Goal: Task Accomplishment & Management: Manage account settings

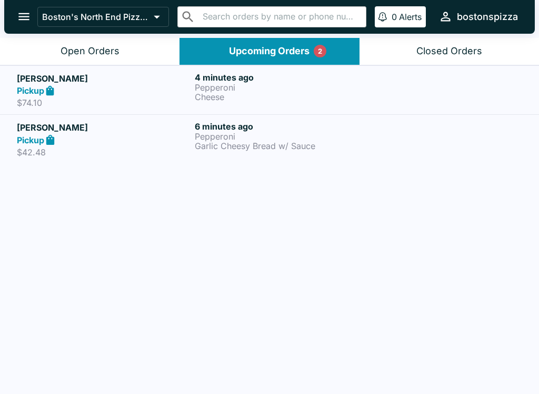
click at [149, 48] on button "Open Orders" at bounding box center [90, 51] width 180 height 27
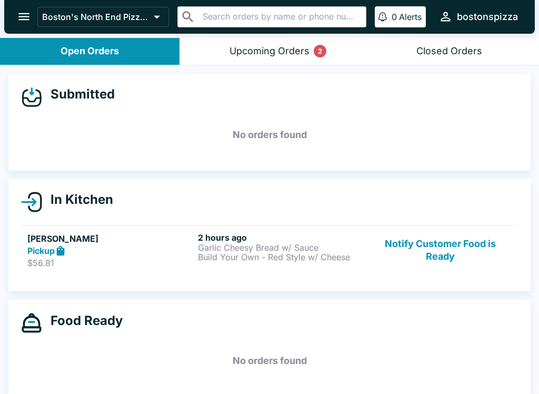
click at [299, 59] on button "Upcoming Orders 2" at bounding box center [270, 51] width 180 height 27
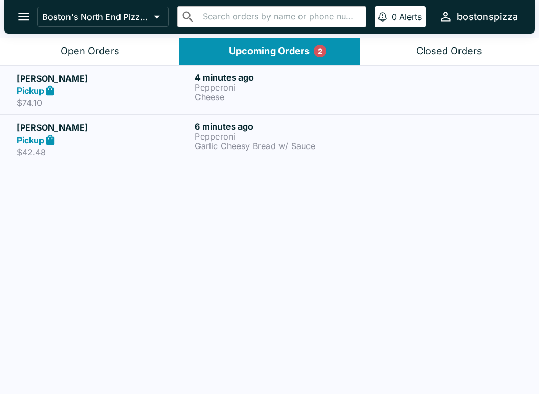
click at [97, 40] on button "Open Orders" at bounding box center [90, 51] width 180 height 27
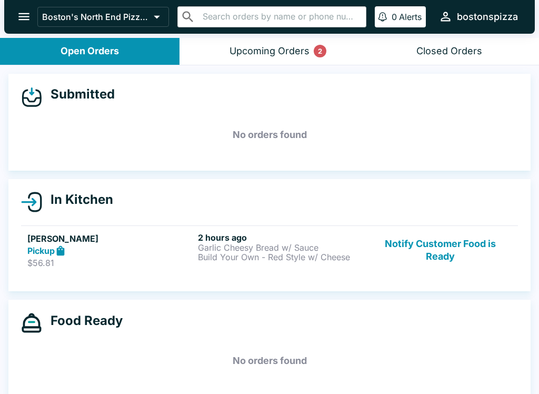
click at [277, 58] on button "Upcoming Orders 2" at bounding box center [270, 51] width 180 height 27
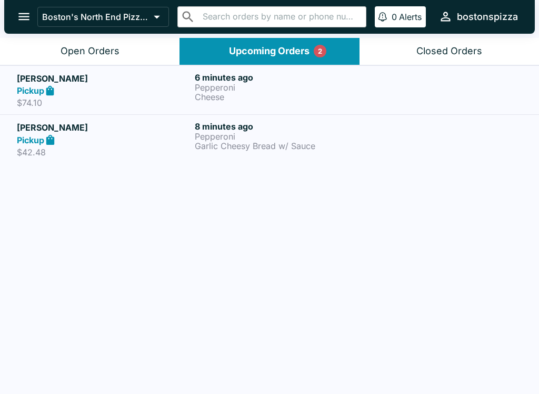
click at [103, 136] on div "Pickup" at bounding box center [104, 140] width 174 height 12
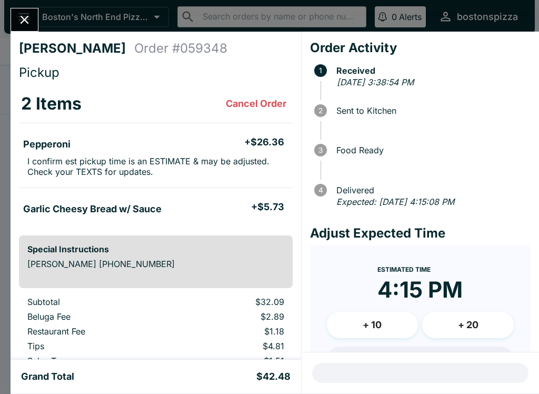
click at [71, 144] on h5 "Pepperoni" at bounding box center [46, 144] width 47 height 13
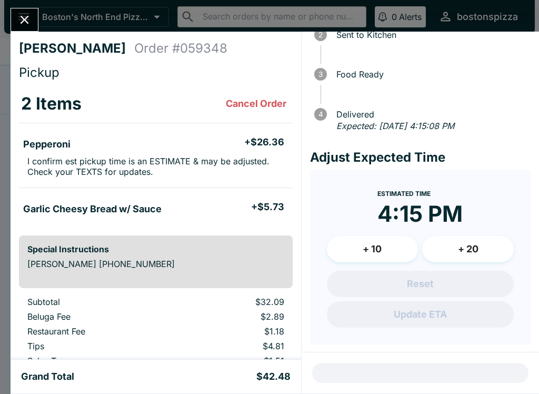
scroll to position [75, 0]
click at [23, 24] on icon "Close" at bounding box center [24, 20] width 14 height 14
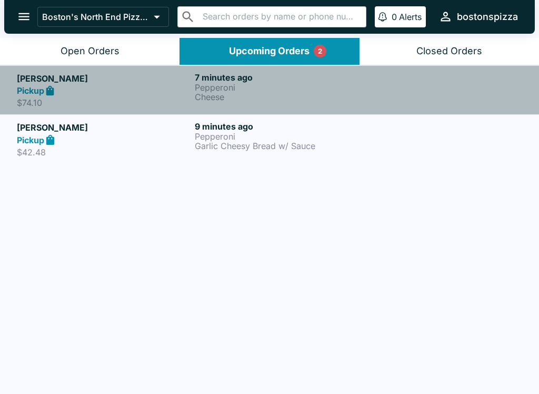
click at [73, 109] on link "[PERSON_NAME] Pickup $74.10 7 minutes ago Pepperoni Cheese" at bounding box center [269, 90] width 539 height 50
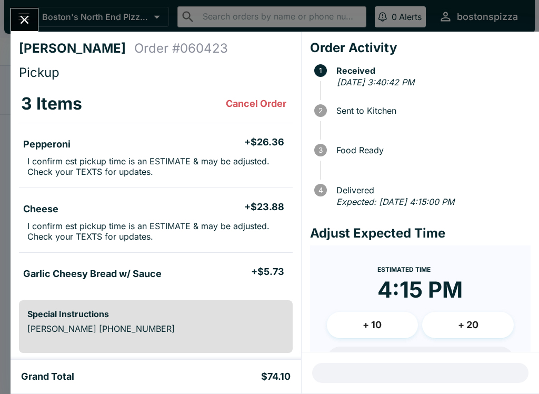
click at [37, 21] on button "Close" at bounding box center [24, 19] width 27 height 23
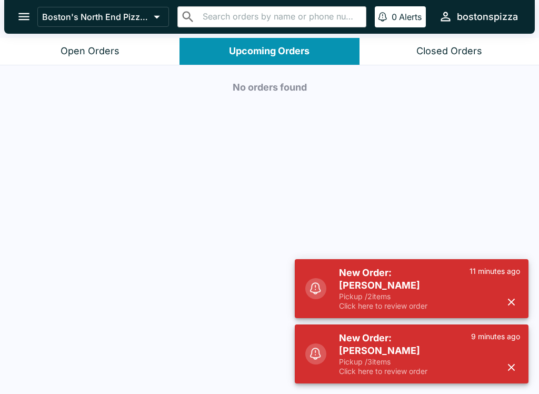
click at [364, 366] on p "Pickup / 3 items" at bounding box center [405, 361] width 132 height 9
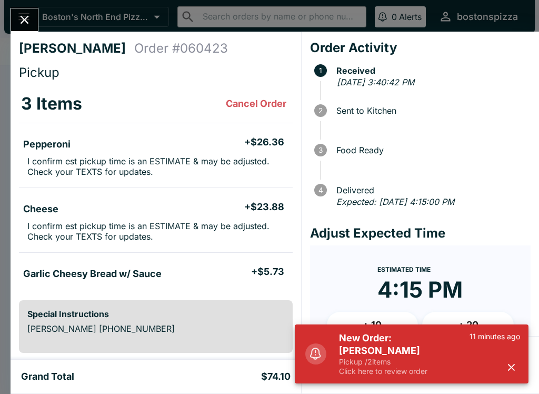
click at [518, 368] on button "button" at bounding box center [511, 367] width 17 height 17
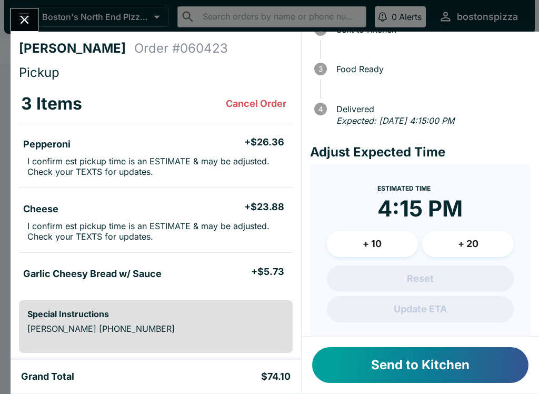
scroll to position [84, 0]
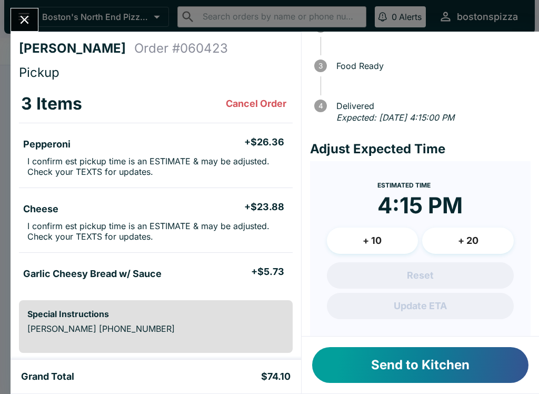
click at [463, 247] on button "+ 20" at bounding box center [468, 241] width 92 height 26
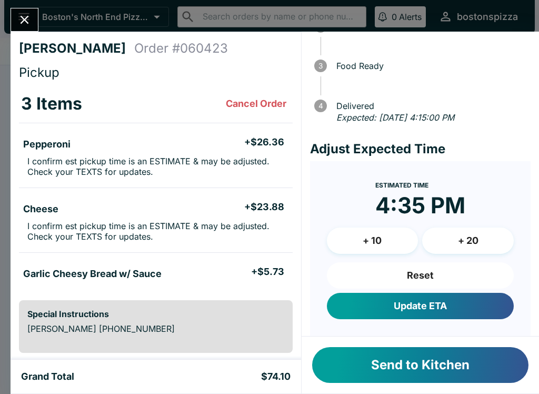
click at [396, 366] on button "Send to Kitchen" at bounding box center [420, 365] width 216 height 36
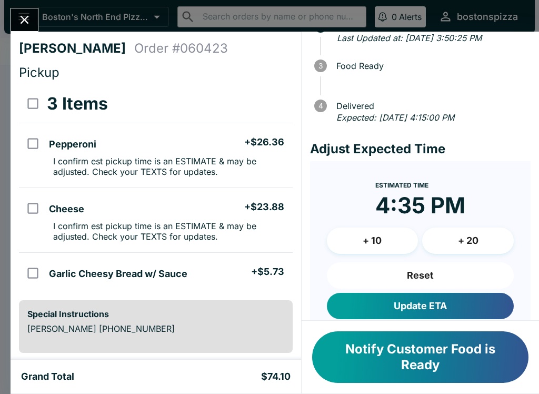
click at [27, 16] on icon "Close" at bounding box center [24, 20] width 14 height 14
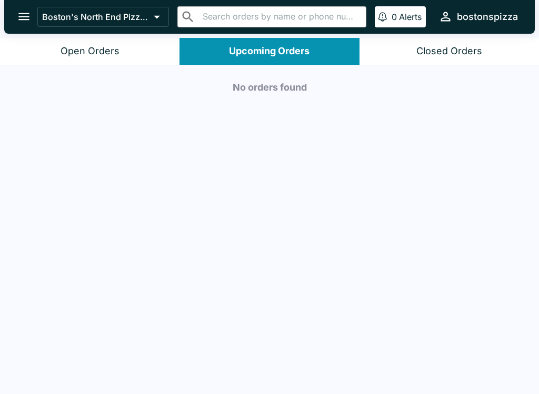
click at [101, 50] on div "Open Orders" at bounding box center [90, 51] width 59 height 12
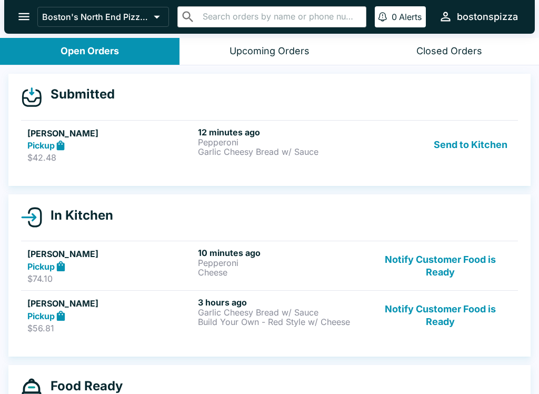
click at [125, 147] on div "Pickup" at bounding box center [110, 146] width 166 height 12
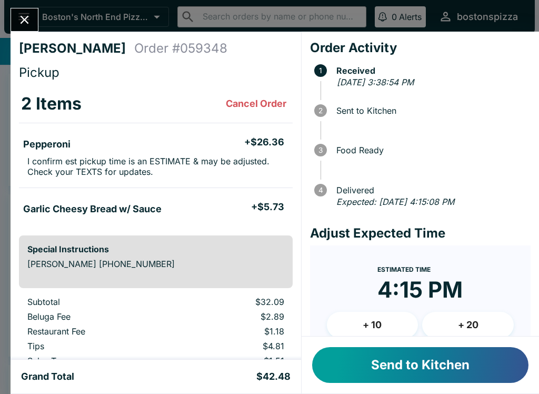
click at [489, 320] on button "+ 20" at bounding box center [468, 325] width 92 height 26
click at [445, 365] on button "Send to Kitchen" at bounding box center [420, 365] width 216 height 36
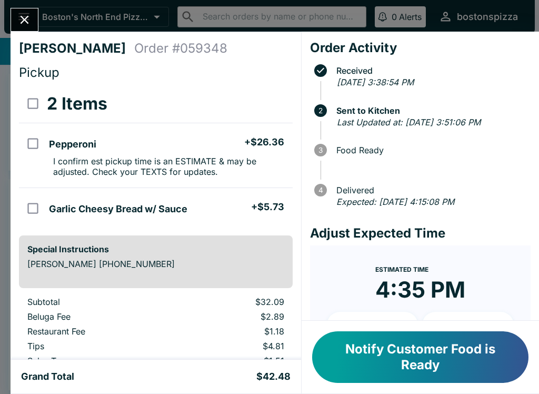
click at [28, 19] on icon "Close" at bounding box center [24, 20] width 14 height 14
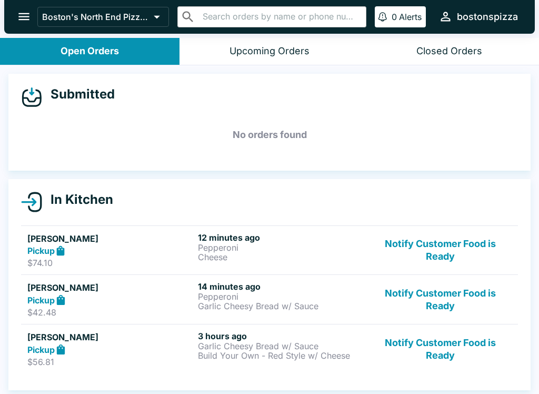
click at [275, 55] on div "Upcoming Orders" at bounding box center [270, 51] width 80 height 12
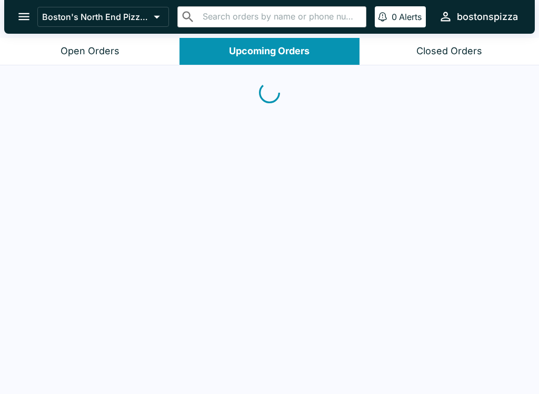
click at [163, 52] on button "Open Orders" at bounding box center [90, 51] width 180 height 27
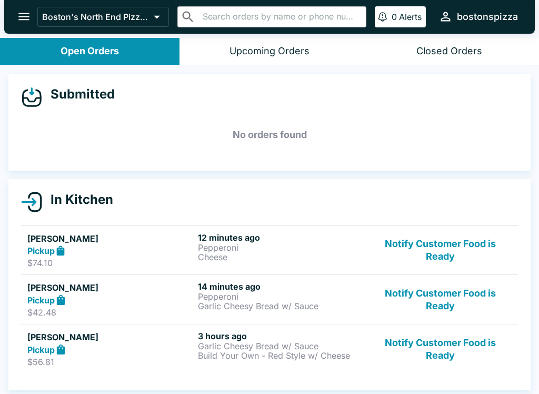
click at [234, 247] on p "Pepperoni" at bounding box center [281, 247] width 166 height 9
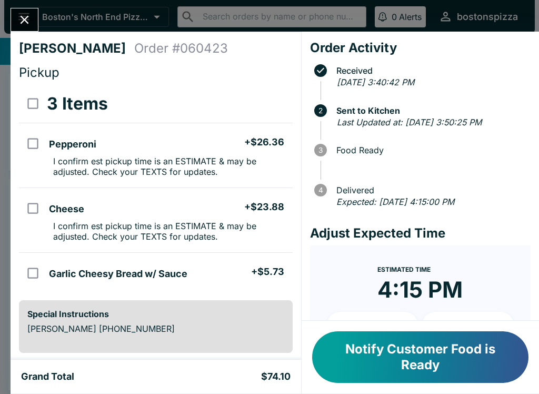
click at [33, 26] on button "Close" at bounding box center [24, 19] width 27 height 23
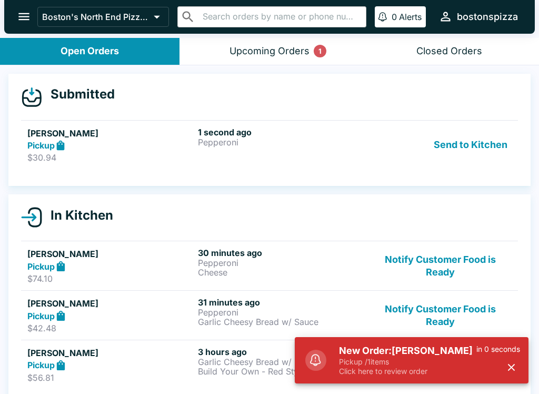
click at [100, 145] on div "Pickup" at bounding box center [110, 146] width 166 height 12
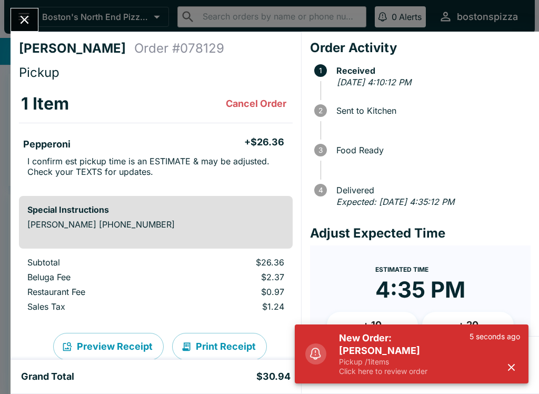
click at [518, 372] on button "button" at bounding box center [511, 367] width 17 height 17
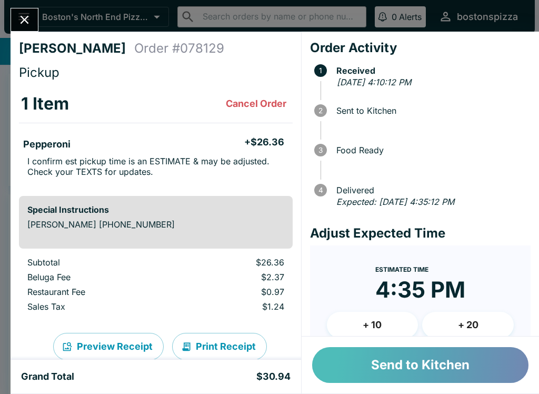
click at [421, 366] on button "Send to Kitchen" at bounding box center [420, 365] width 216 height 36
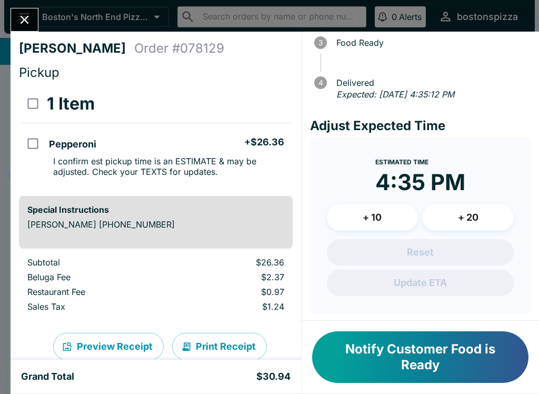
scroll to position [107, 0]
click at [381, 214] on button "+ 10" at bounding box center [373, 218] width 92 height 26
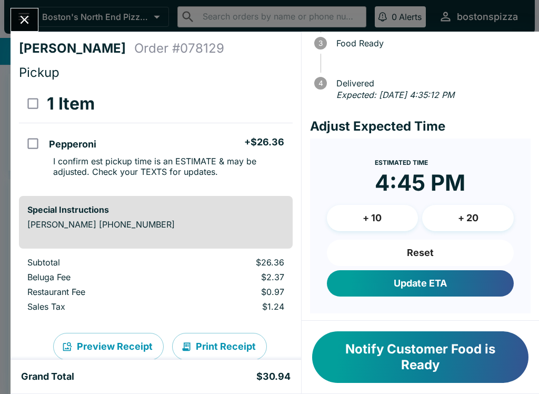
click at [428, 284] on button "Update ETA" at bounding box center [420, 283] width 187 height 26
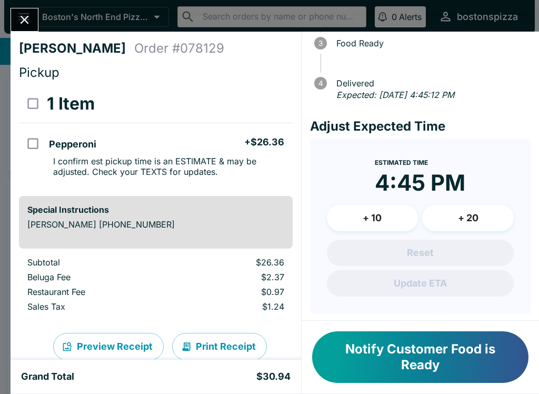
click at [19, 29] on button "Close" at bounding box center [24, 19] width 27 height 23
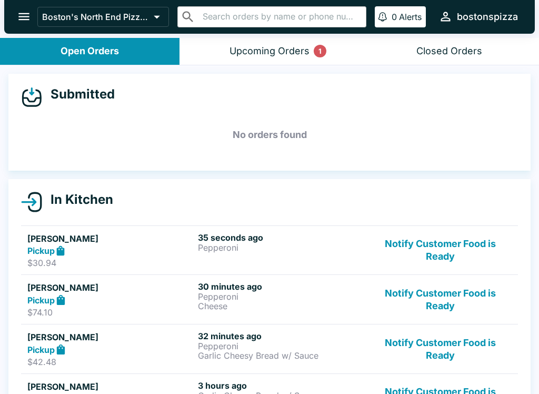
click at [299, 51] on div "Upcoming Orders 1" at bounding box center [270, 51] width 80 height 12
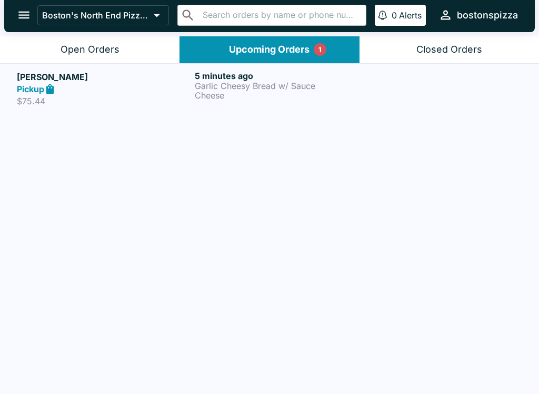
scroll to position [2, 0]
click at [101, 99] on p "$75.44" at bounding box center [104, 101] width 174 height 11
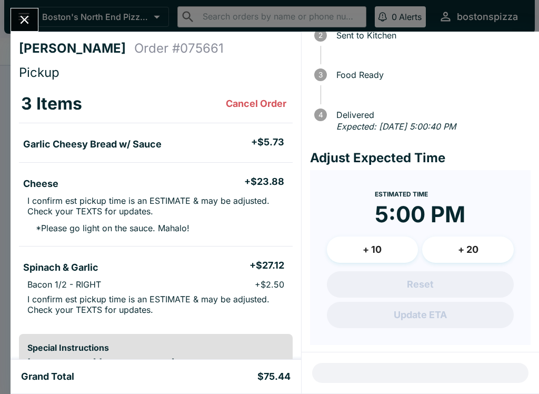
click at [25, 24] on icon "Close" at bounding box center [24, 20] width 14 height 14
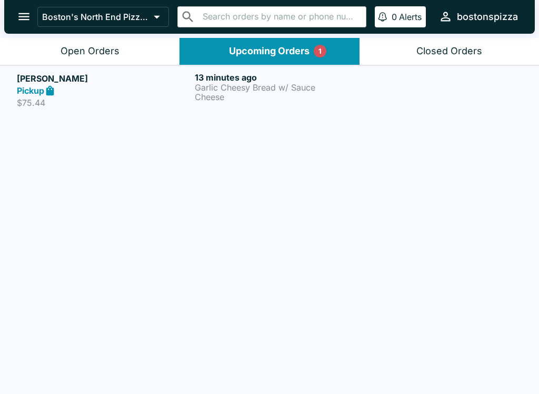
click at [136, 46] on button "Open Orders" at bounding box center [90, 51] width 180 height 27
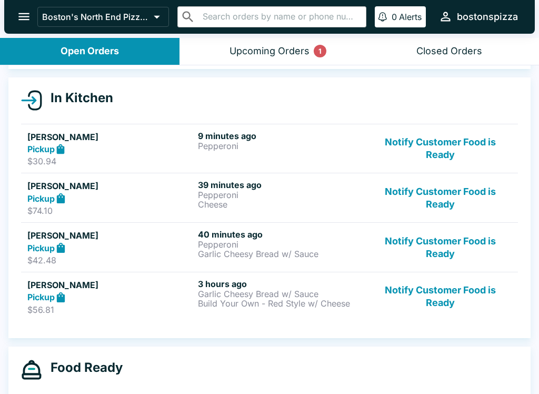
scroll to position [102, 0]
click at [275, 52] on div "Upcoming Orders 1" at bounding box center [270, 51] width 80 height 12
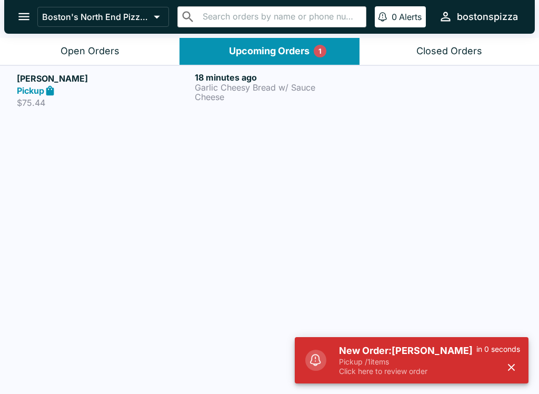
click at [404, 361] on p "Pickup / 1 items" at bounding box center [407, 361] width 137 height 9
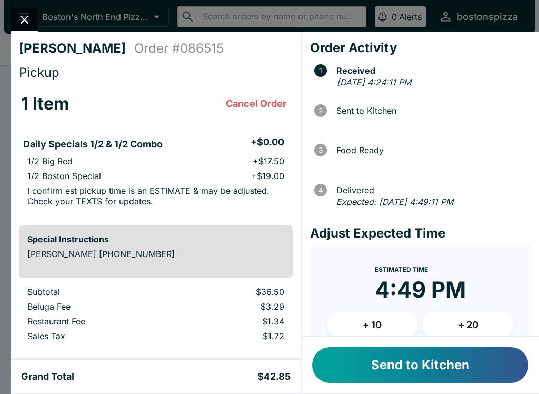
click at [469, 317] on button "+ 20" at bounding box center [468, 325] width 92 height 26
click at [469, 363] on button "Send to Kitchen" at bounding box center [420, 365] width 216 height 36
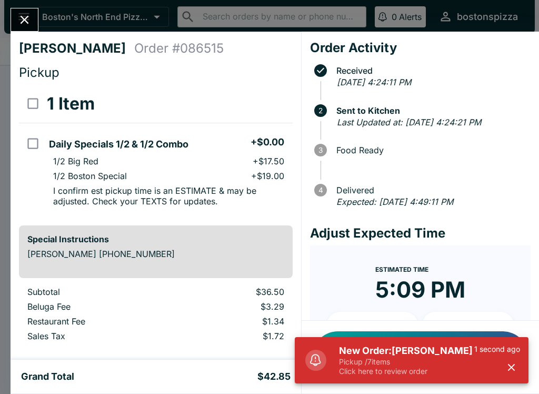
click at [377, 349] on h5 "New Order: [PERSON_NAME]" at bounding box center [406, 350] width 135 height 13
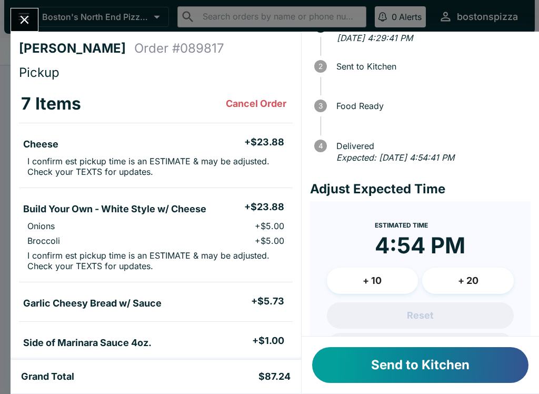
scroll to position [47, 0]
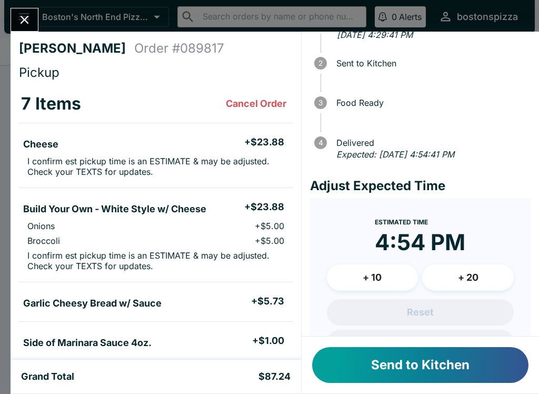
click at [372, 275] on button "+ 10" at bounding box center [373, 277] width 92 height 26
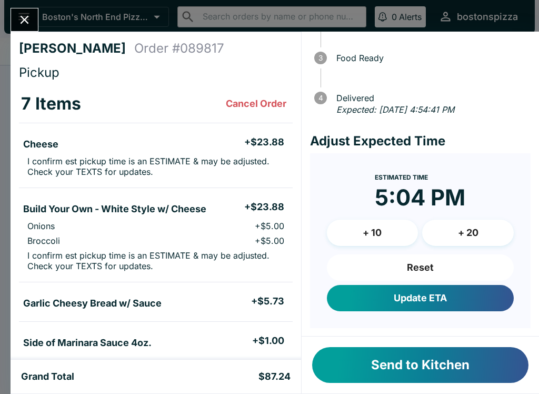
click at [434, 369] on button "Send to Kitchen" at bounding box center [420, 365] width 216 height 36
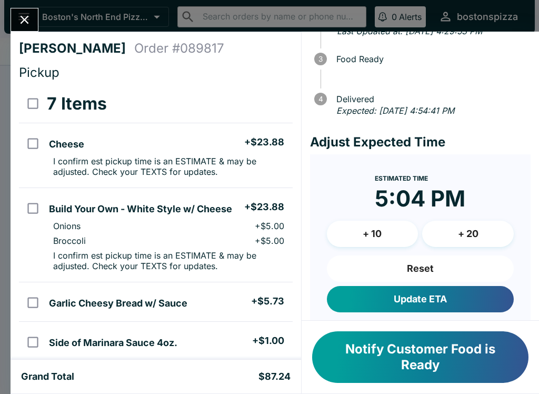
scroll to position [0, 0]
click at [41, 11] on div "[PERSON_NAME] Order # 089817 Pickup 7 Items Cheese + $23.88 I confirm est picku…" at bounding box center [269, 197] width 539 height 394
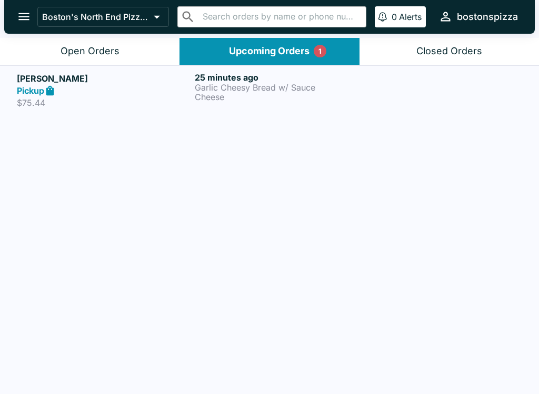
click at [106, 92] on div "Pickup" at bounding box center [104, 91] width 174 height 12
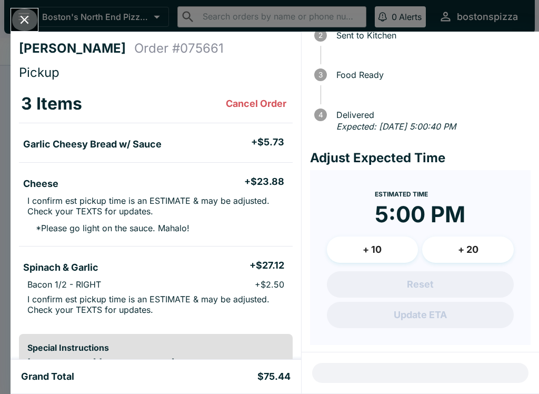
click at [30, 20] on icon "Close" at bounding box center [24, 20] width 14 height 14
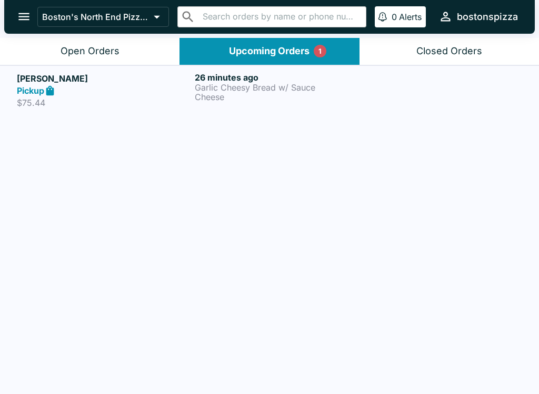
click at [122, 90] on div "Pickup" at bounding box center [104, 91] width 174 height 12
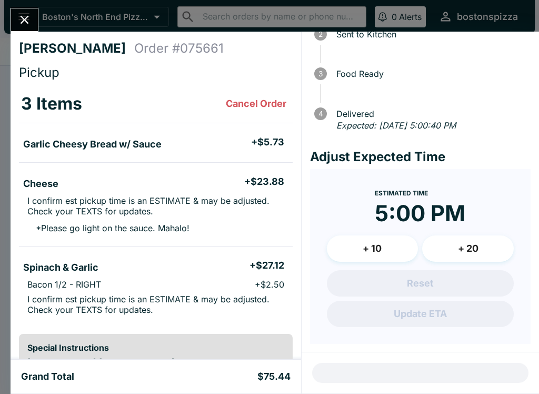
scroll to position [75, 0]
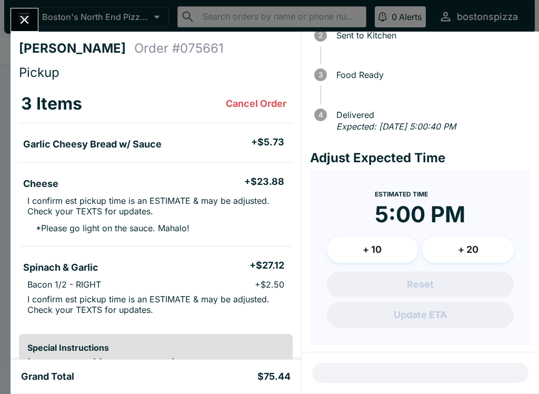
click at [415, 316] on div "Reset Update ETA" at bounding box center [420, 299] width 187 height 57
click at [428, 364] on div at bounding box center [421, 372] width 238 height 41
click at [441, 365] on div at bounding box center [421, 372] width 238 height 41
click at [21, 14] on icon "Close" at bounding box center [24, 20] width 14 height 14
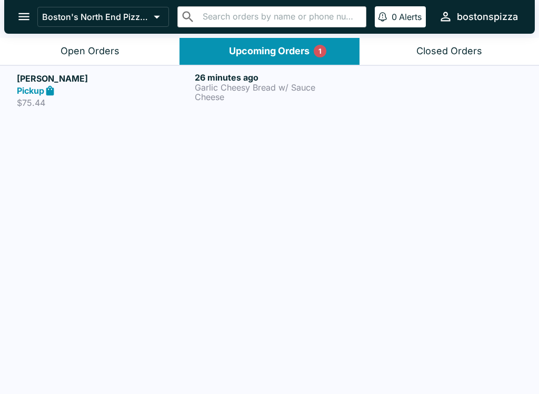
click at [83, 52] on div "Open Orders" at bounding box center [90, 51] width 59 height 12
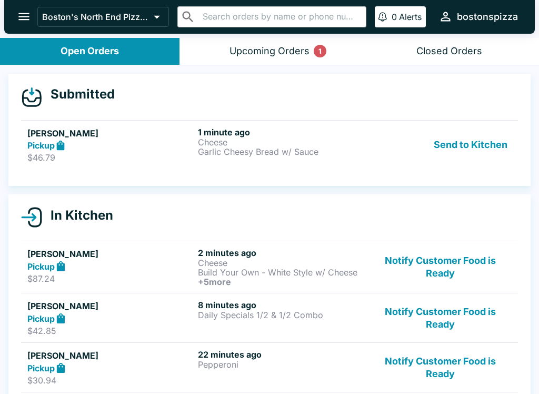
click at [153, 146] on div "Pickup" at bounding box center [110, 146] width 166 height 12
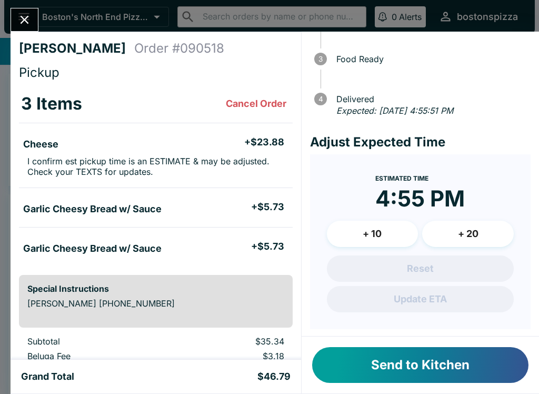
scroll to position [90, 0]
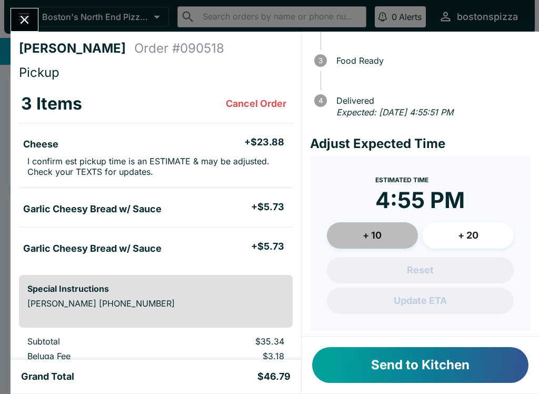
click at [360, 233] on button "+ 10" at bounding box center [373, 235] width 92 height 26
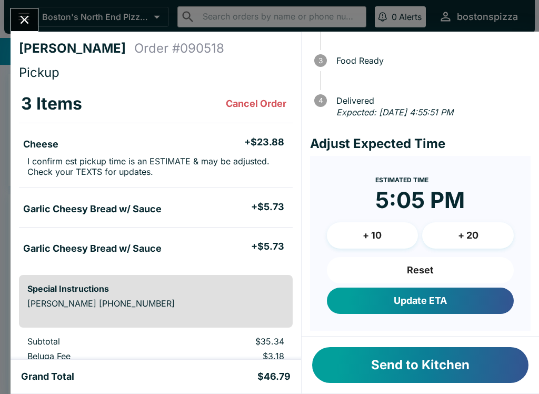
click at [391, 367] on button "Send to Kitchen" at bounding box center [420, 365] width 216 height 36
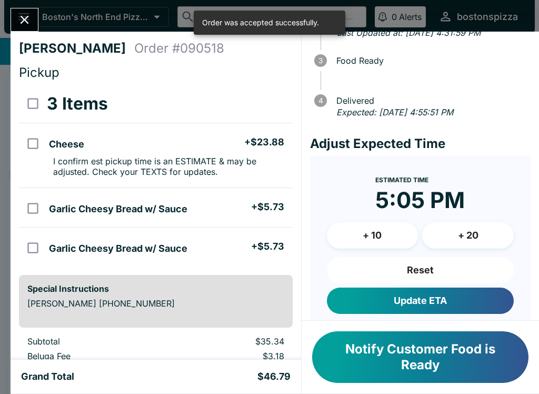
scroll to position [0, 0]
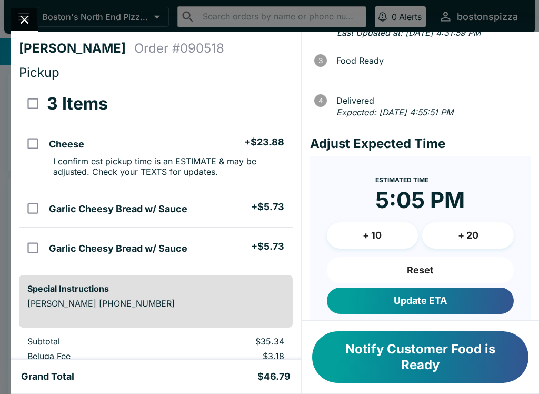
click at [34, 16] on button "Close" at bounding box center [24, 19] width 27 height 23
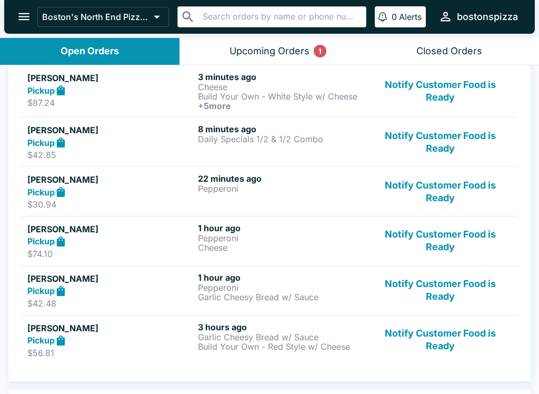
scroll to position [213, 0]
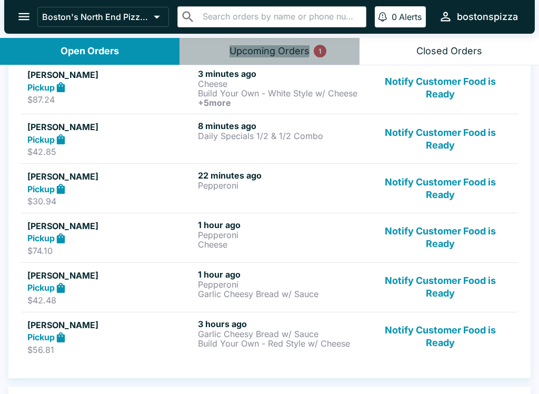
click at [243, 46] on div "Upcoming Orders 1" at bounding box center [270, 51] width 80 height 12
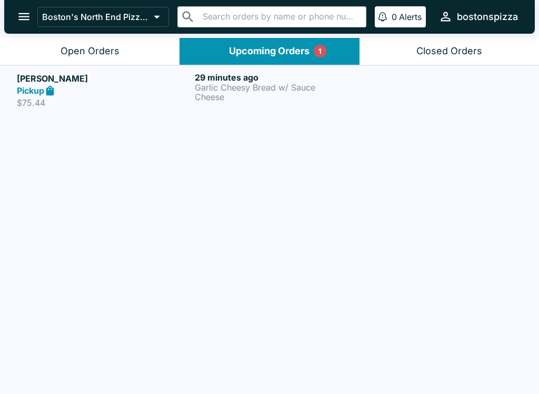
click at [101, 50] on div "Open Orders" at bounding box center [90, 51] width 59 height 12
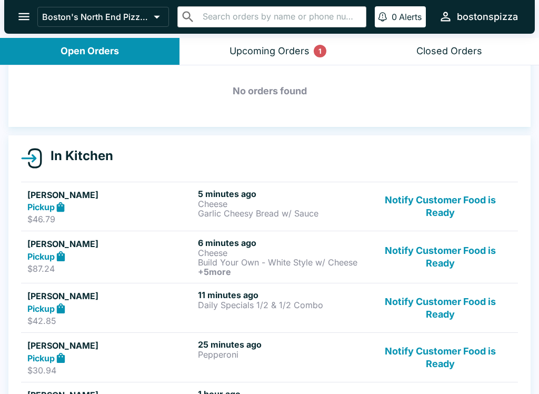
scroll to position [47, 0]
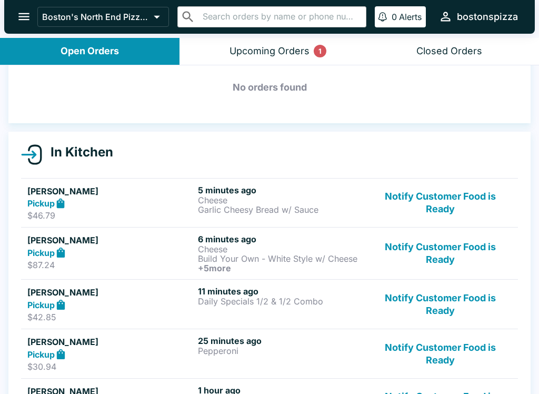
click at [89, 212] on p "$46.79" at bounding box center [110, 215] width 166 height 11
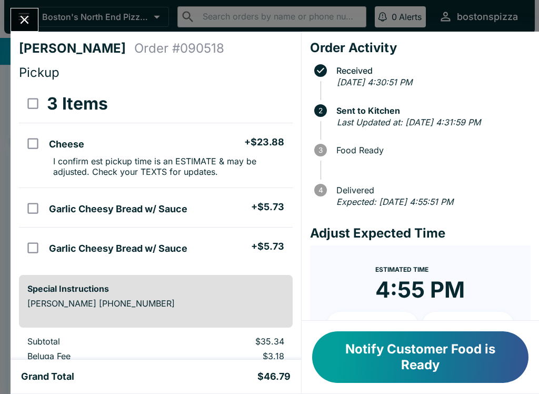
click at [34, 0] on div "[PERSON_NAME] Order # 090518 Pickup 3 Items Cheese + $23.88 I confirm est picku…" at bounding box center [269, 197] width 539 height 394
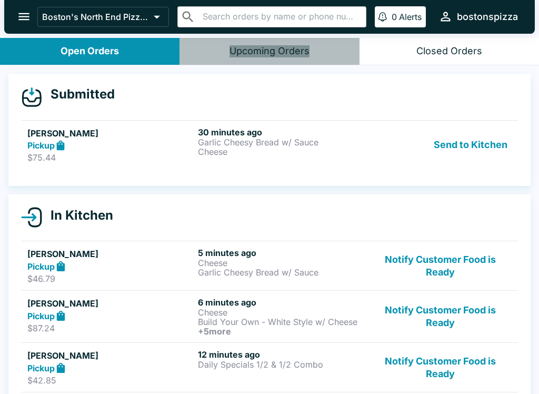
click at [275, 58] on button "Upcoming Orders" at bounding box center [270, 51] width 180 height 27
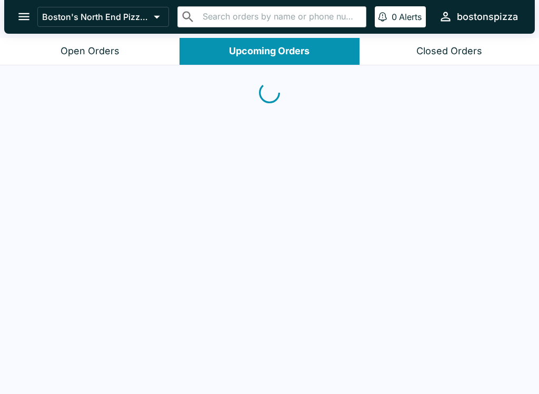
click at [116, 54] on div "Open Orders" at bounding box center [90, 51] width 59 height 12
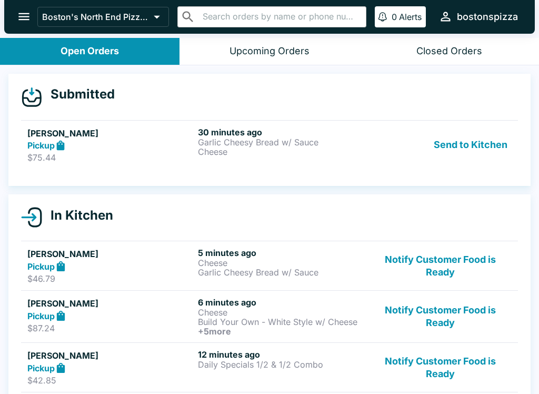
click at [103, 140] on div "Pickup" at bounding box center [110, 146] width 166 height 12
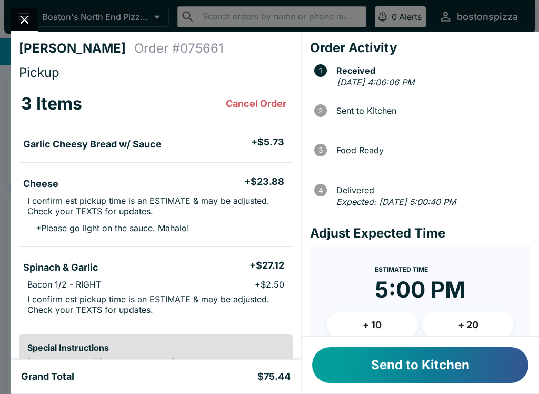
click at [408, 367] on button "Send to Kitchen" at bounding box center [420, 365] width 216 height 36
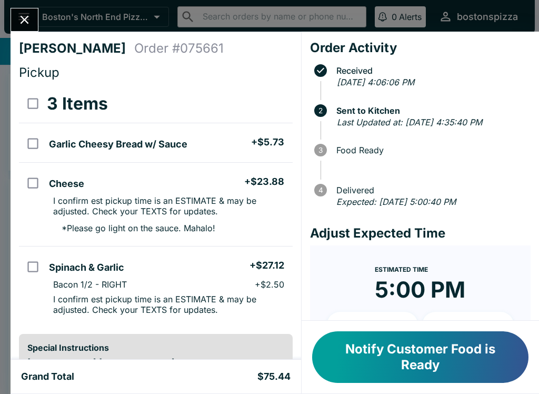
click at [26, 16] on icon "Close" at bounding box center [24, 20] width 14 height 14
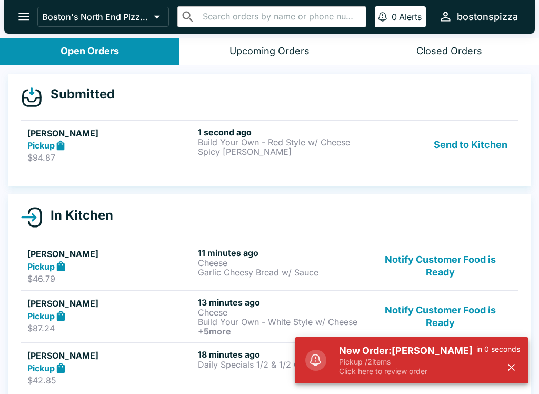
click at [392, 352] on h5 "New Order: [PERSON_NAME]" at bounding box center [407, 350] width 137 height 13
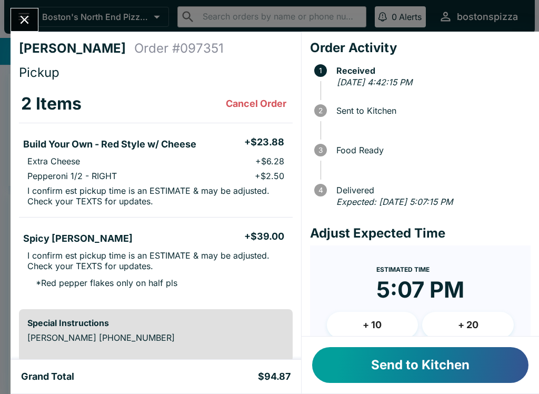
click at [435, 370] on button "Send to Kitchen" at bounding box center [420, 365] width 216 height 36
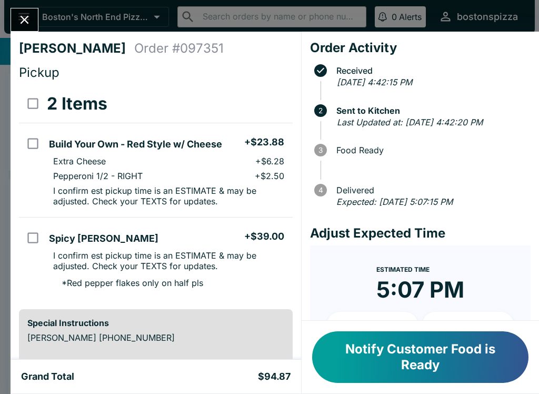
click at [31, 18] on icon "Close" at bounding box center [24, 20] width 14 height 14
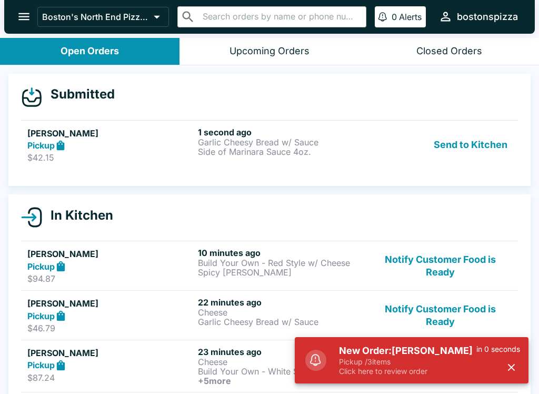
click at [413, 366] on p "Pickup / 3 items" at bounding box center [407, 361] width 137 height 9
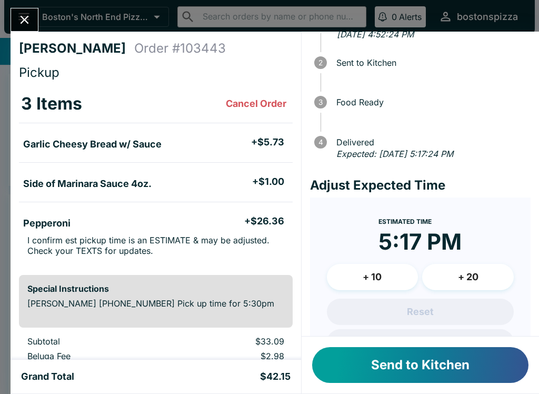
scroll to position [52, 0]
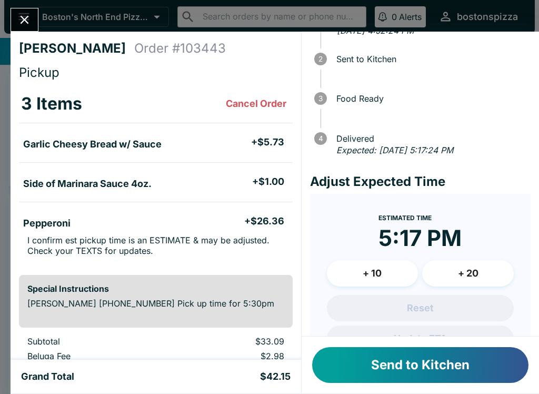
click at [361, 267] on button "+ 10" at bounding box center [373, 273] width 92 height 26
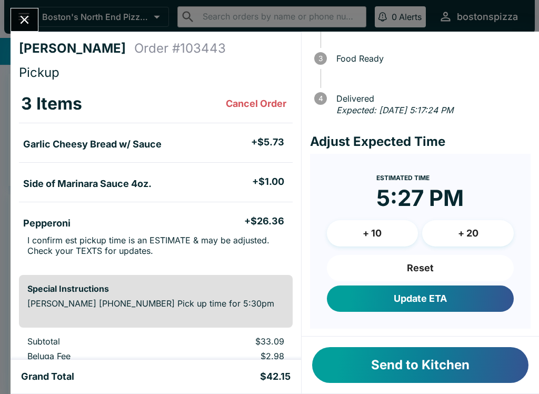
scroll to position [91, 0]
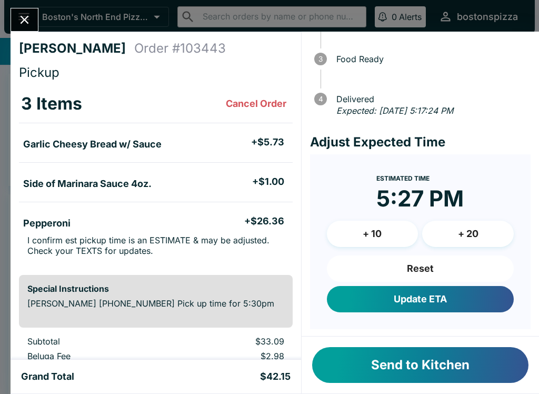
click at [448, 297] on button "Update ETA" at bounding box center [420, 299] width 187 height 26
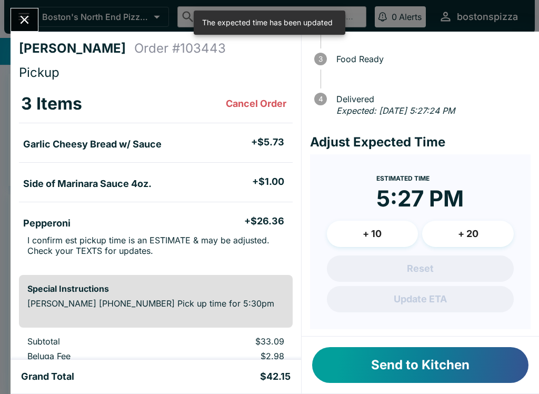
click at [428, 371] on button "Send to Kitchen" at bounding box center [420, 365] width 216 height 36
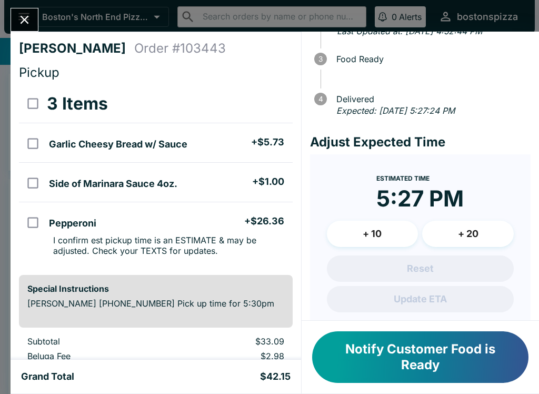
click at [25, 18] on icon "Close" at bounding box center [25, 20] width 8 height 8
